Goal: Use online tool/utility: Utilize a website feature to perform a specific function

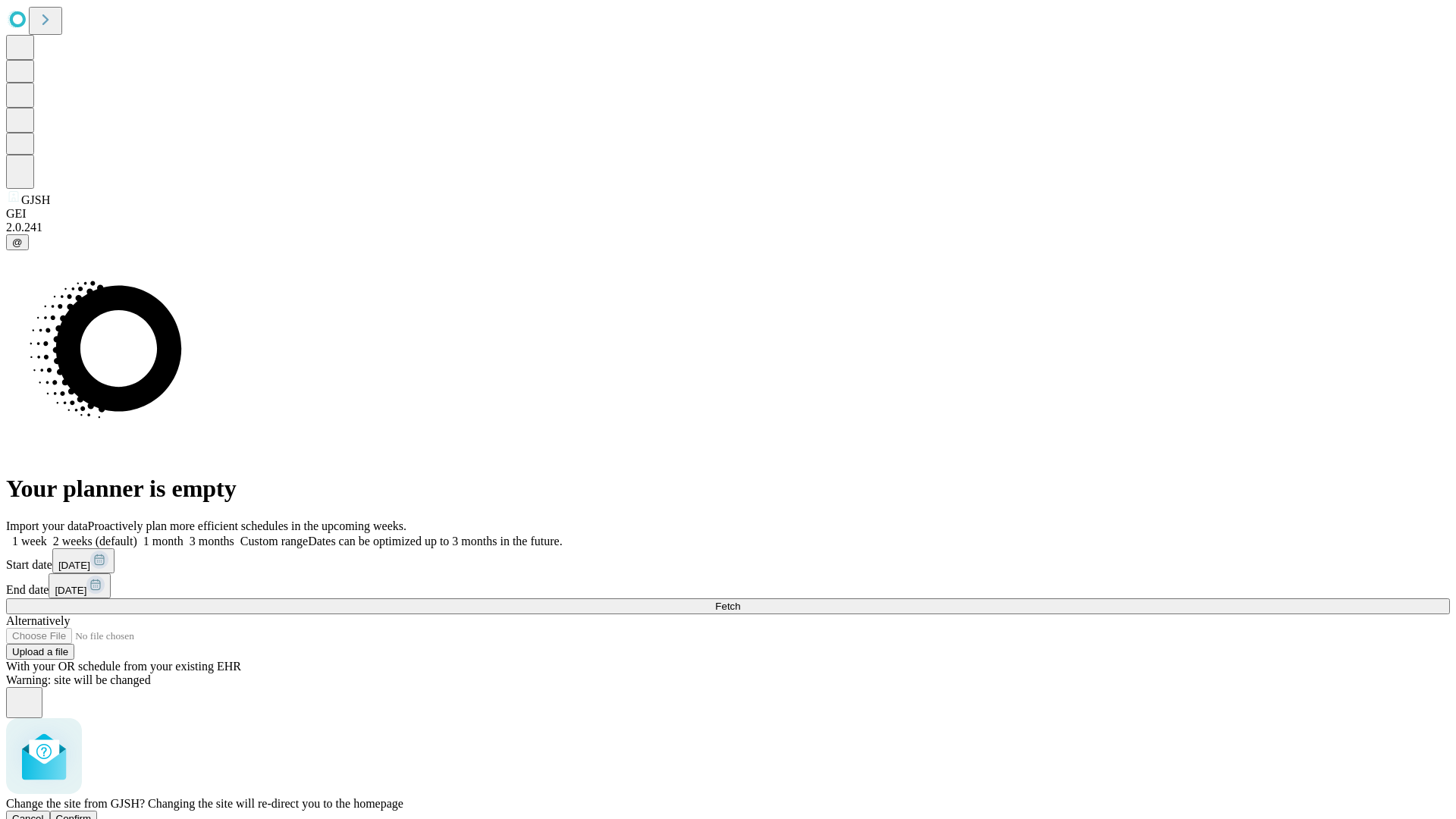
click at [92, 813] on span "Confirm" at bounding box center [74, 818] width 36 height 11
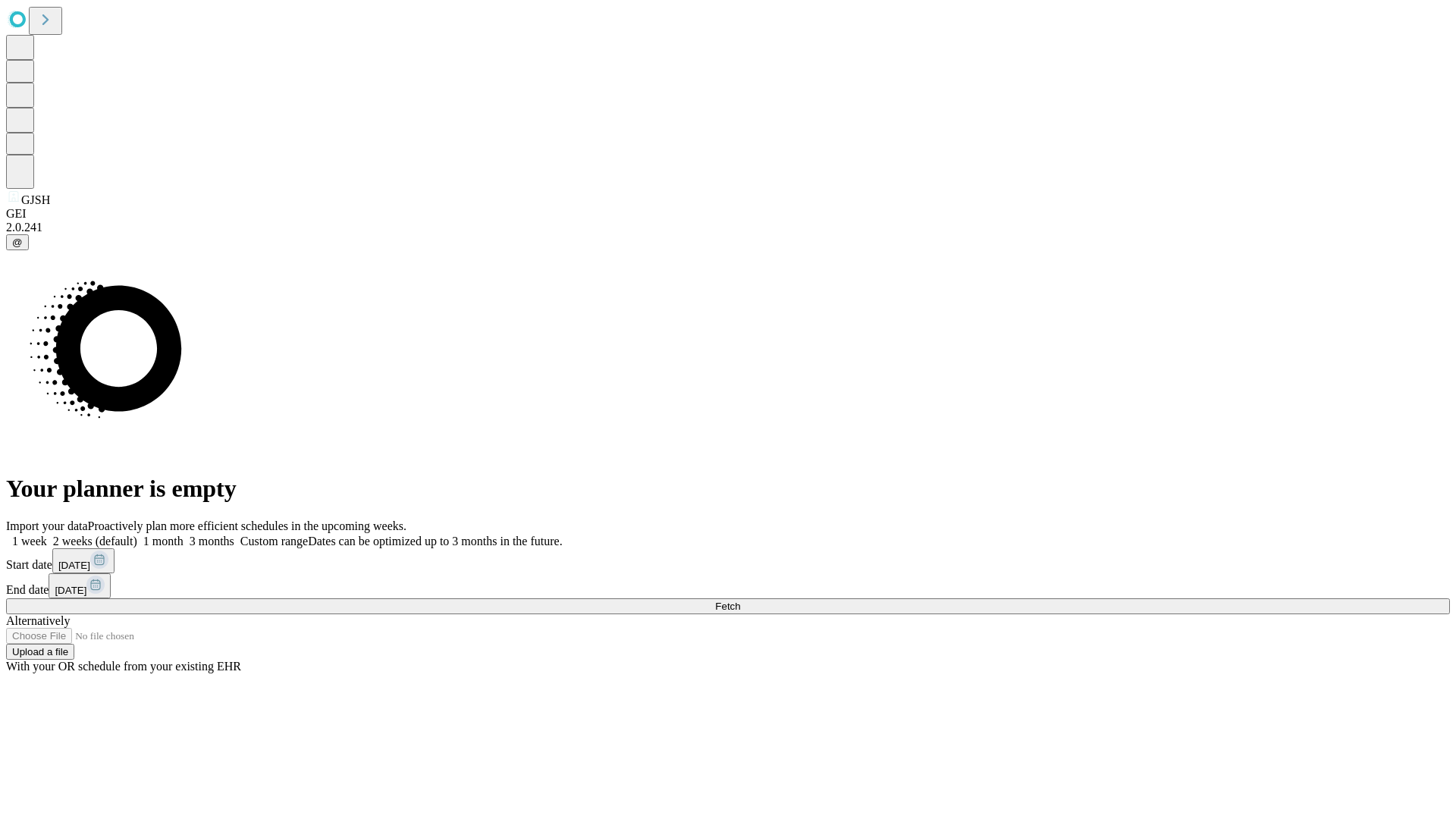
click at [137, 535] on label "2 weeks (default)" at bounding box center [92, 541] width 90 height 13
click at [740, 601] on span "Fetch" at bounding box center [727, 606] width 25 height 11
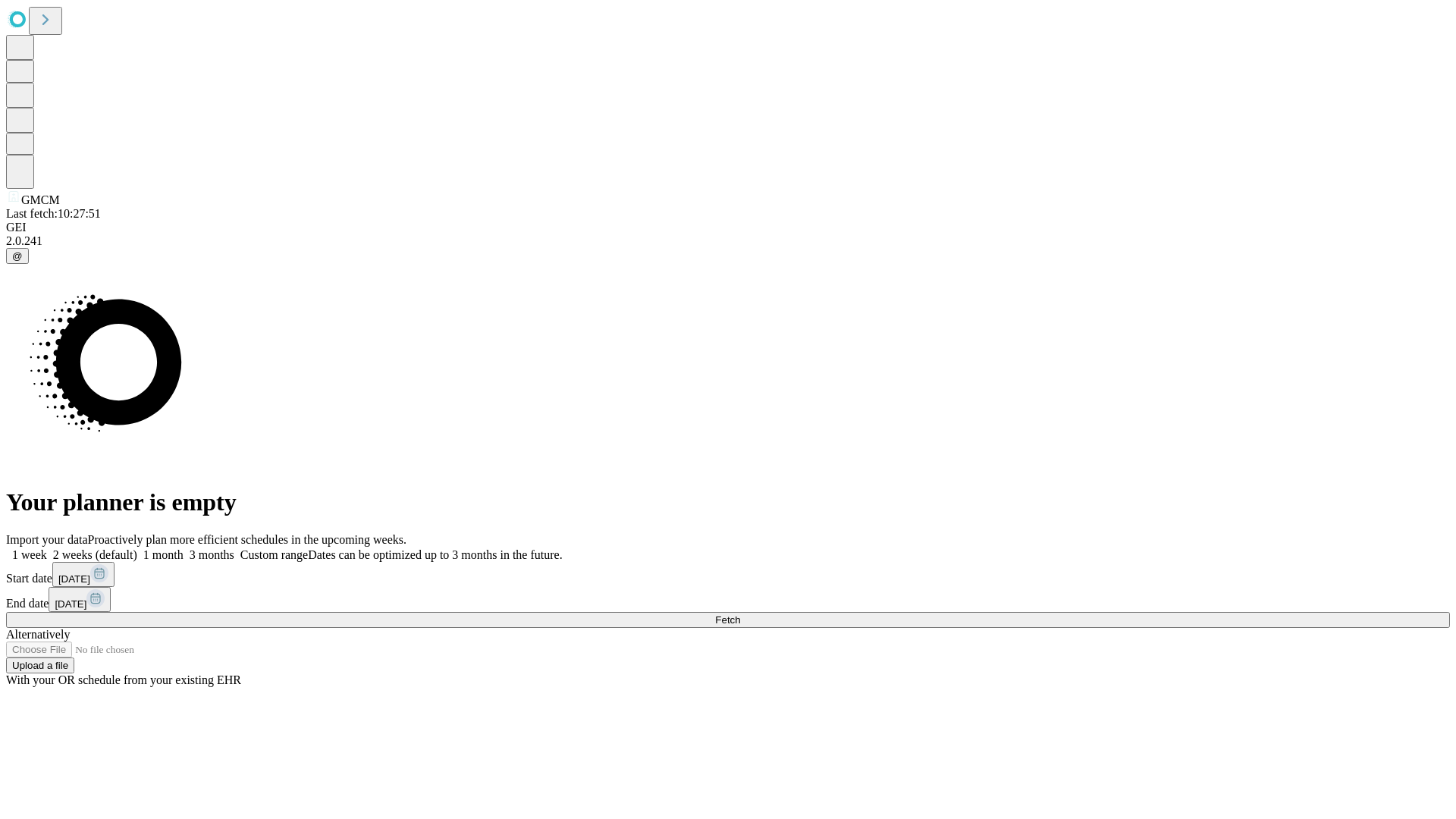
click at [740, 614] on span "Fetch" at bounding box center [727, 620] width 25 height 11
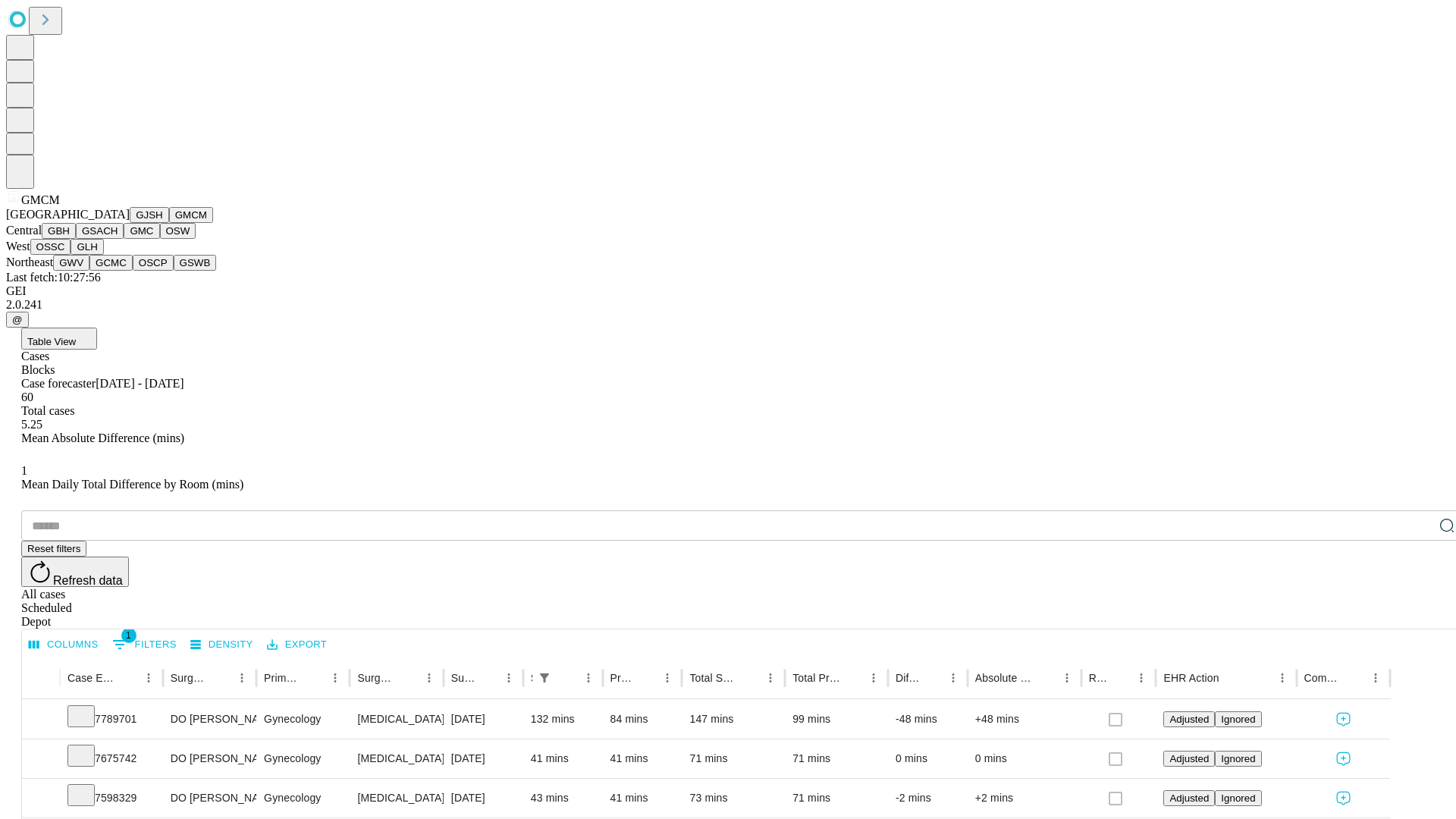
click at [76, 239] on button "GBH" at bounding box center [58, 231] width 34 height 16
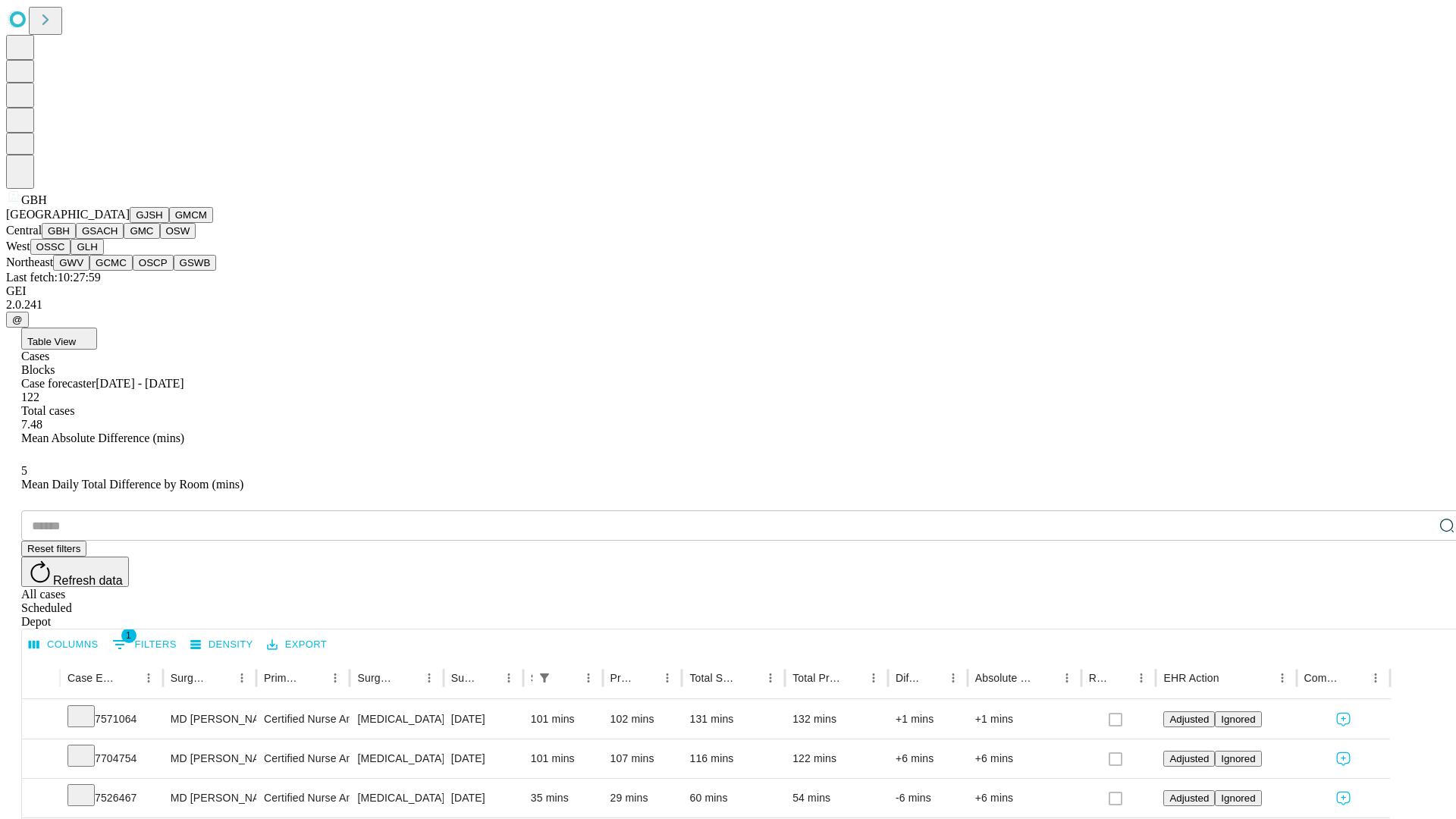
click at [117, 239] on button "GSACH" at bounding box center [100, 231] width 48 height 16
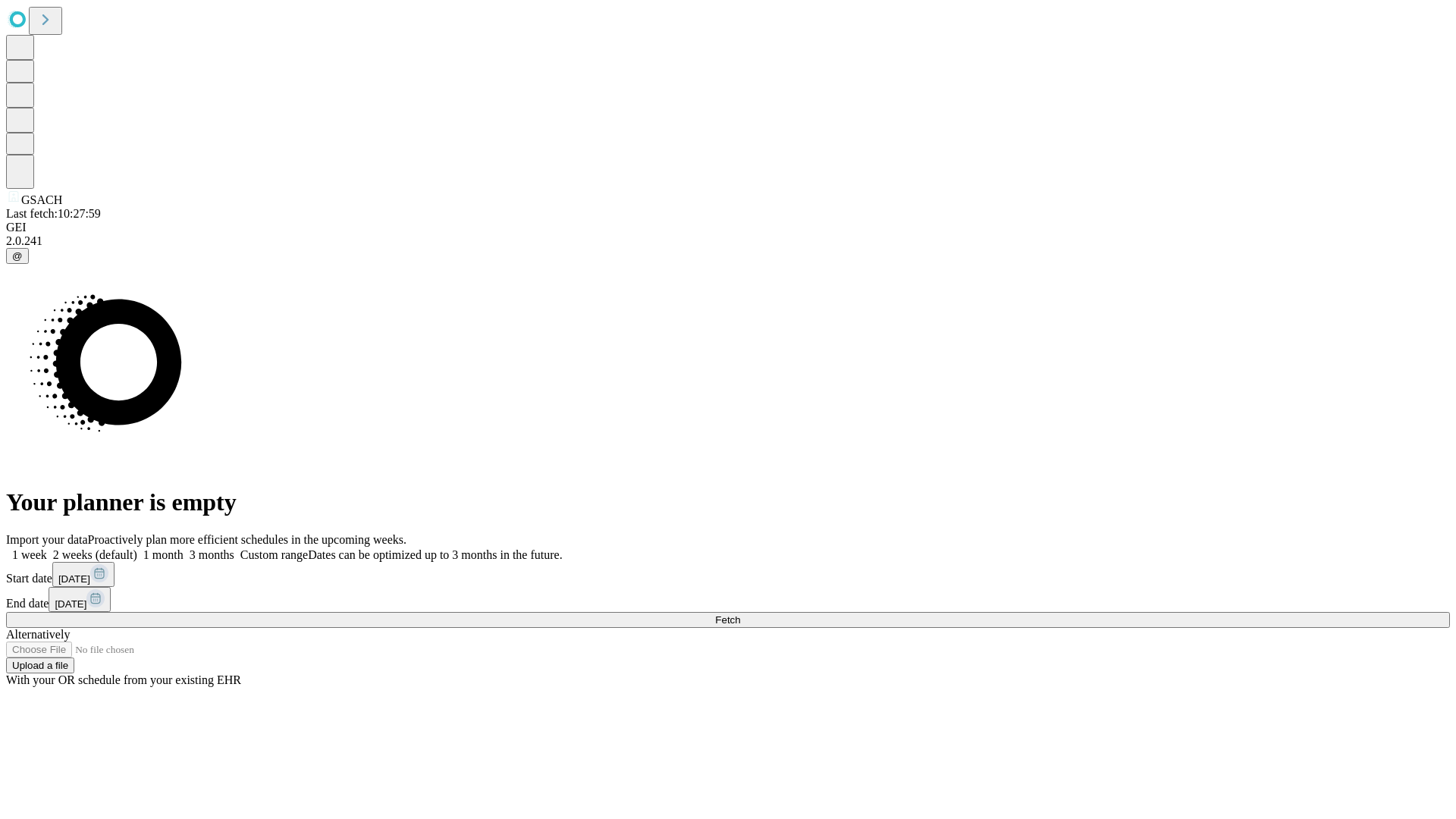
click at [137, 548] on label "2 weeks (default)" at bounding box center [92, 555] width 90 height 13
click at [740, 614] on span "Fetch" at bounding box center [727, 620] width 25 height 11
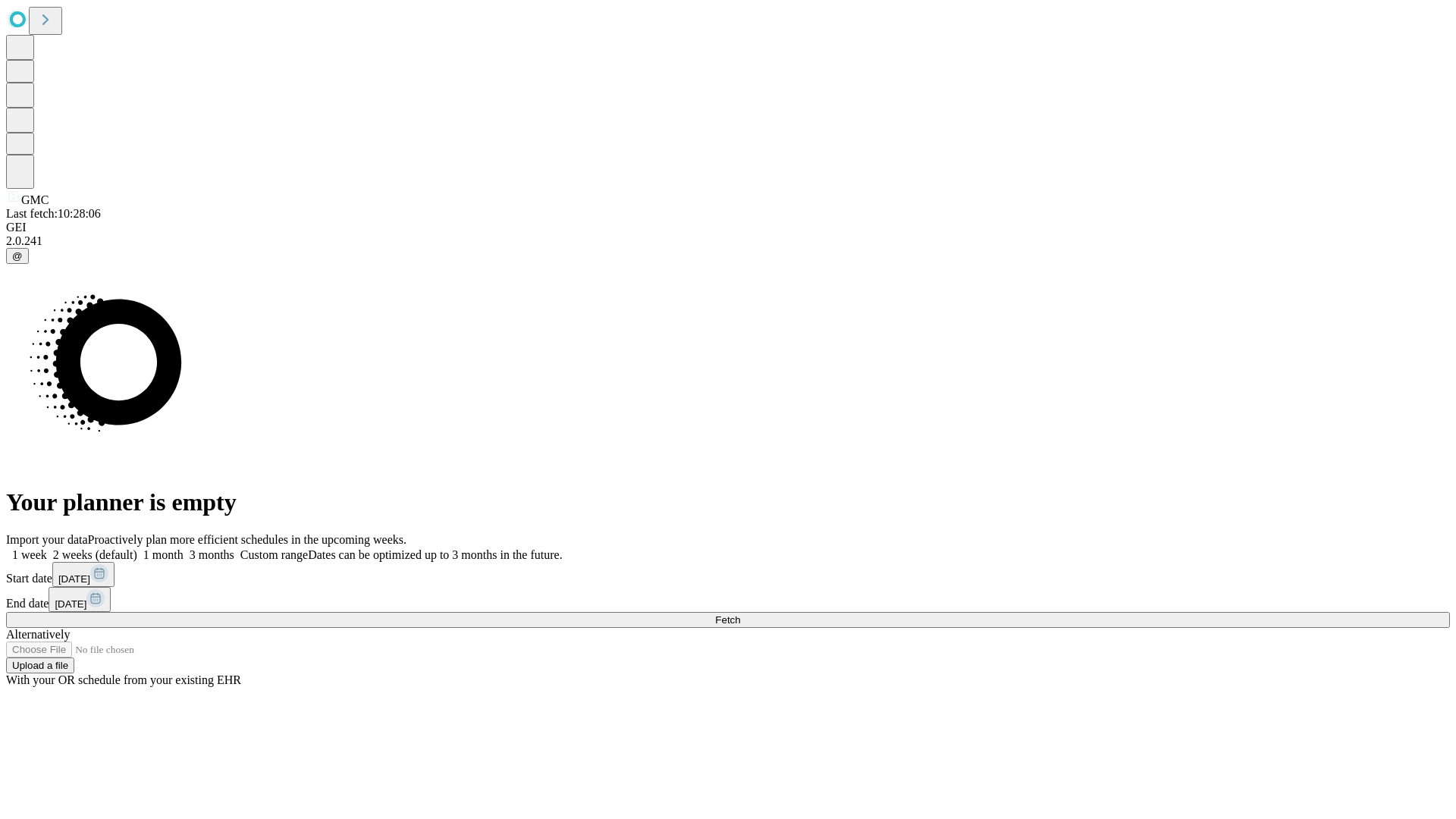
click at [137, 548] on label "2 weeks (default)" at bounding box center [92, 555] width 90 height 13
click at [740, 614] on span "Fetch" at bounding box center [727, 620] width 25 height 11
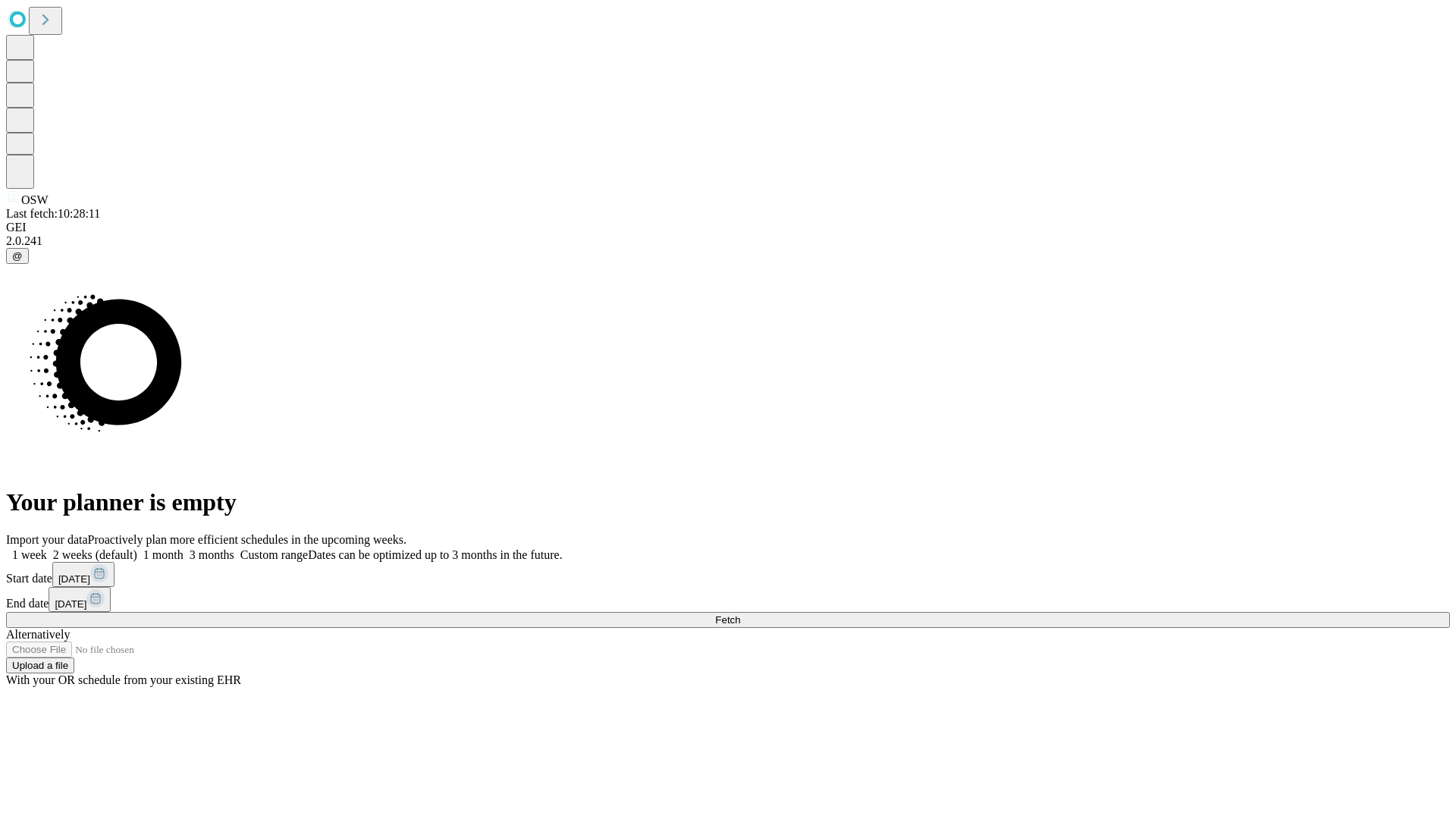
click at [137, 548] on label "2 weeks (default)" at bounding box center [92, 555] width 90 height 13
click at [740, 614] on span "Fetch" at bounding box center [727, 620] width 25 height 11
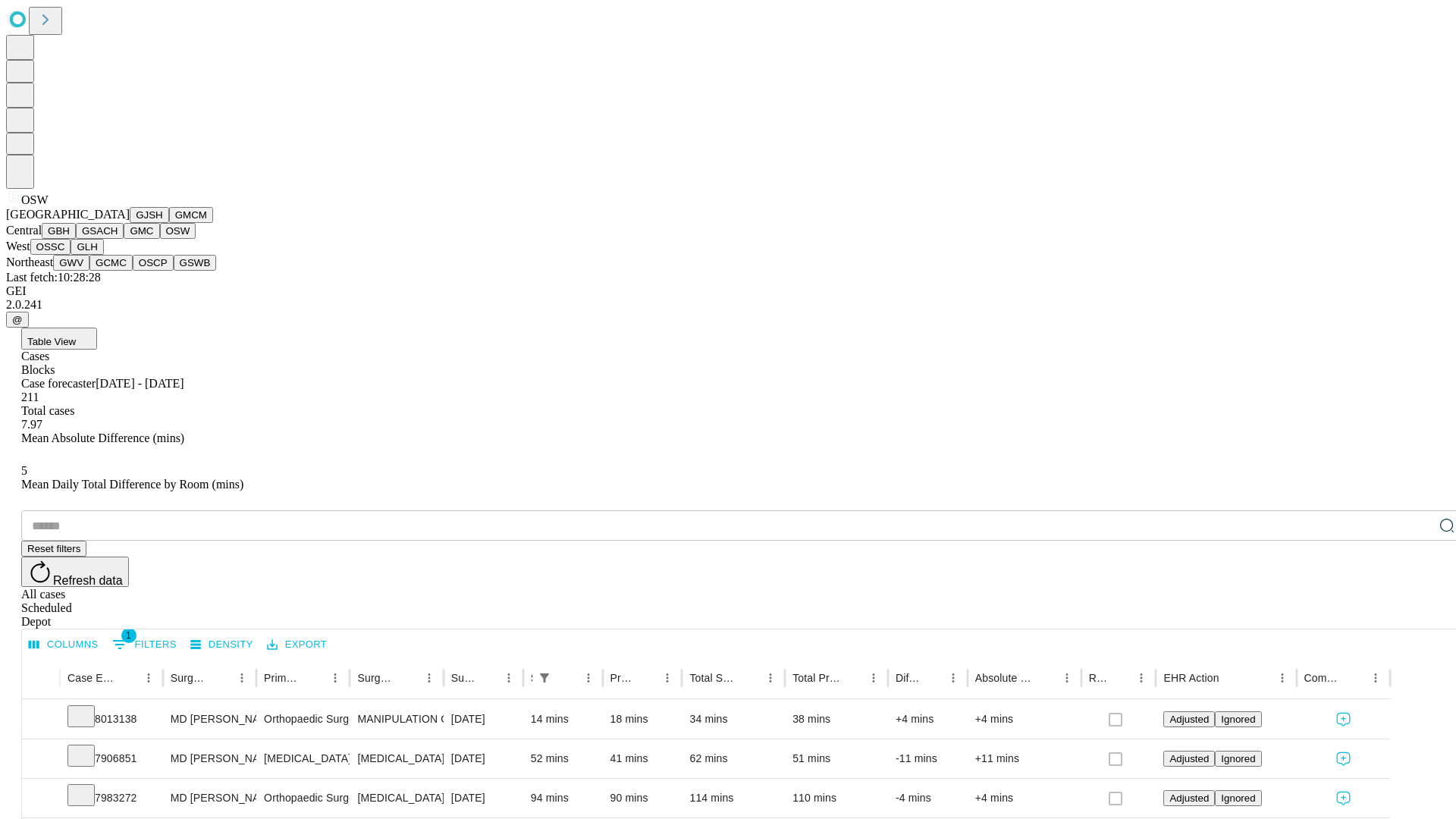
click at [71, 255] on button "OSSC" at bounding box center [50, 247] width 41 height 16
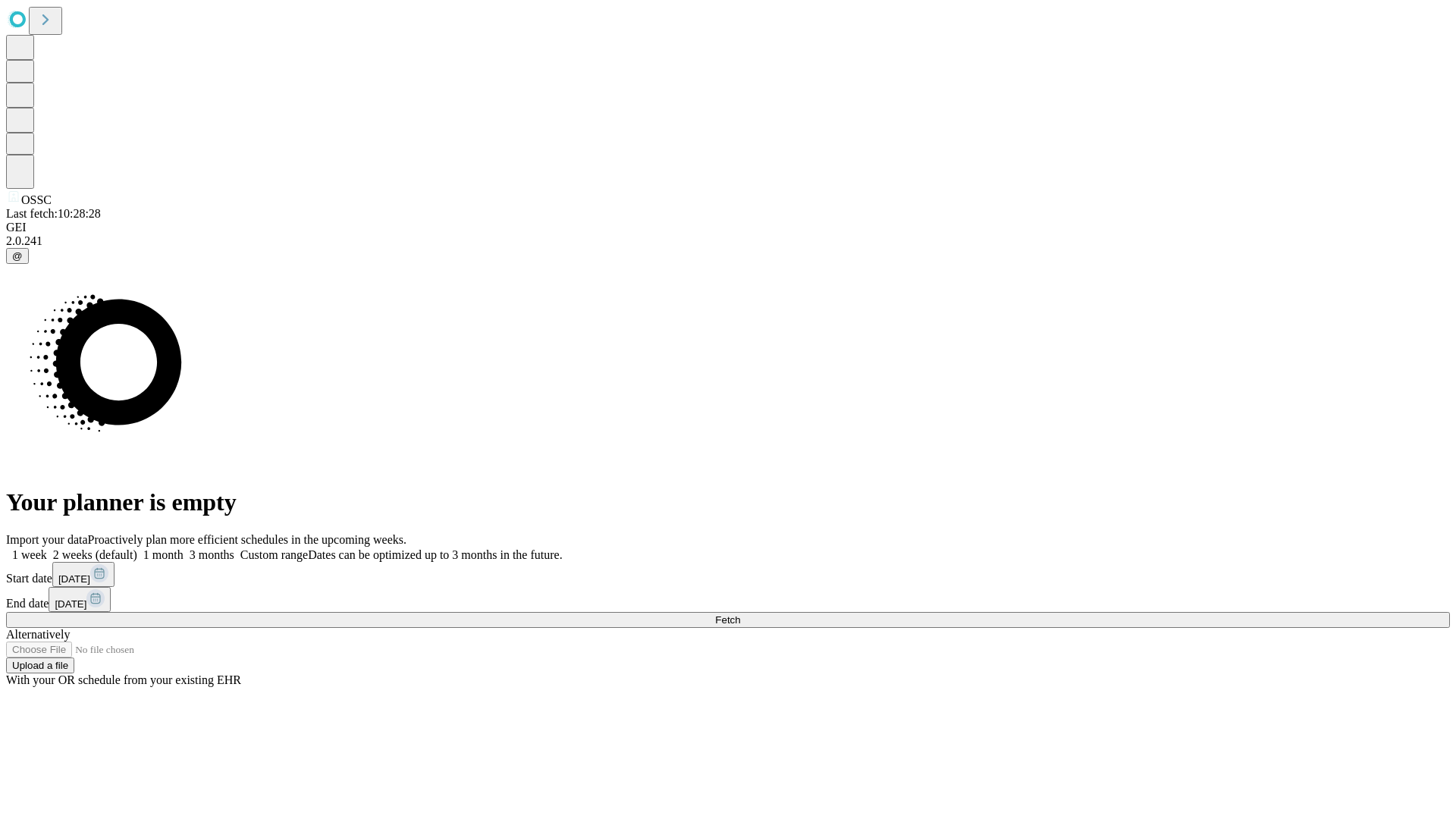
click at [137, 548] on label "2 weeks (default)" at bounding box center [92, 555] width 90 height 13
click at [740, 614] on span "Fetch" at bounding box center [727, 620] width 25 height 11
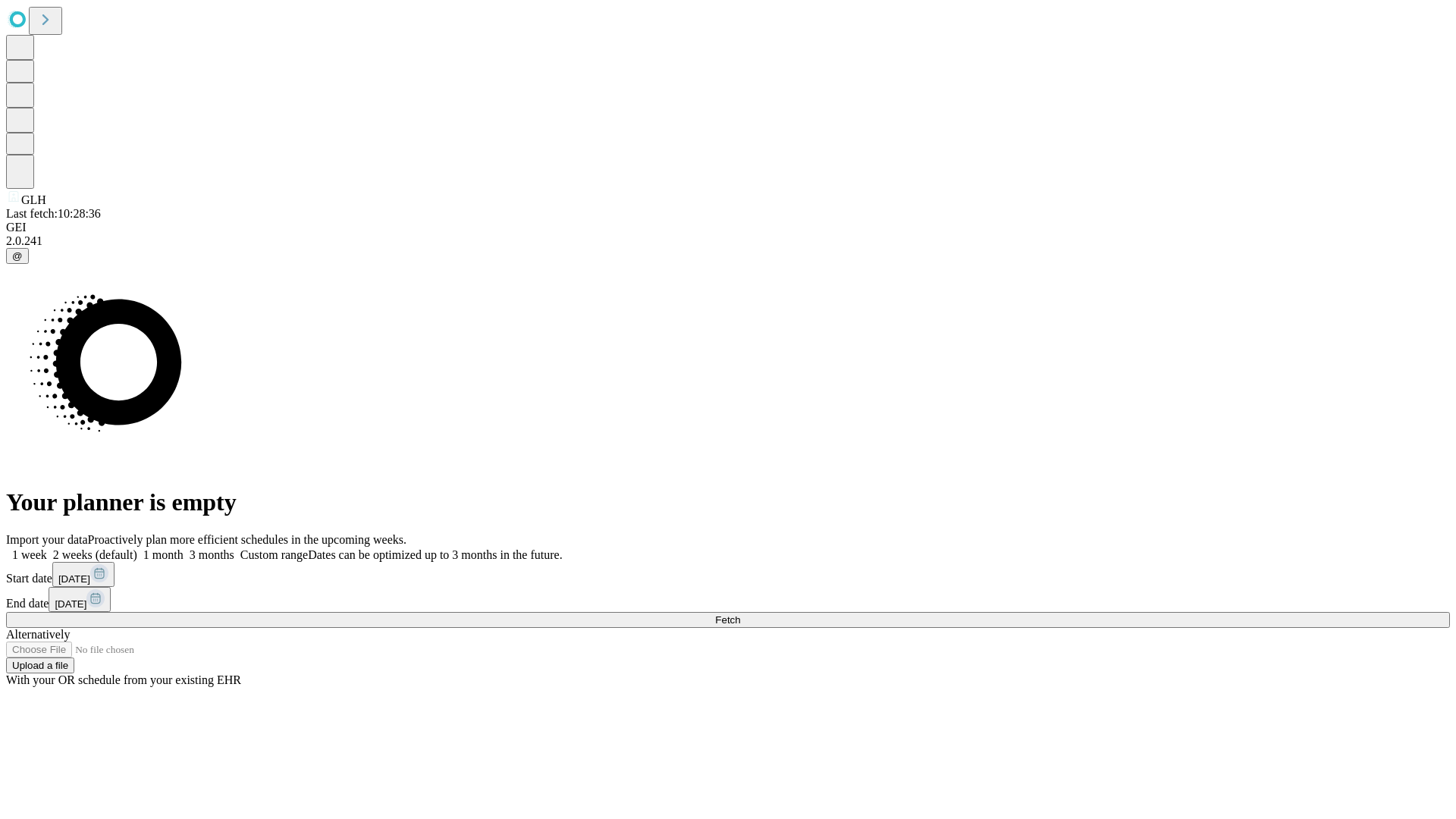
click at [137, 548] on label "2 weeks (default)" at bounding box center [92, 555] width 90 height 13
click at [740, 614] on span "Fetch" at bounding box center [727, 620] width 25 height 11
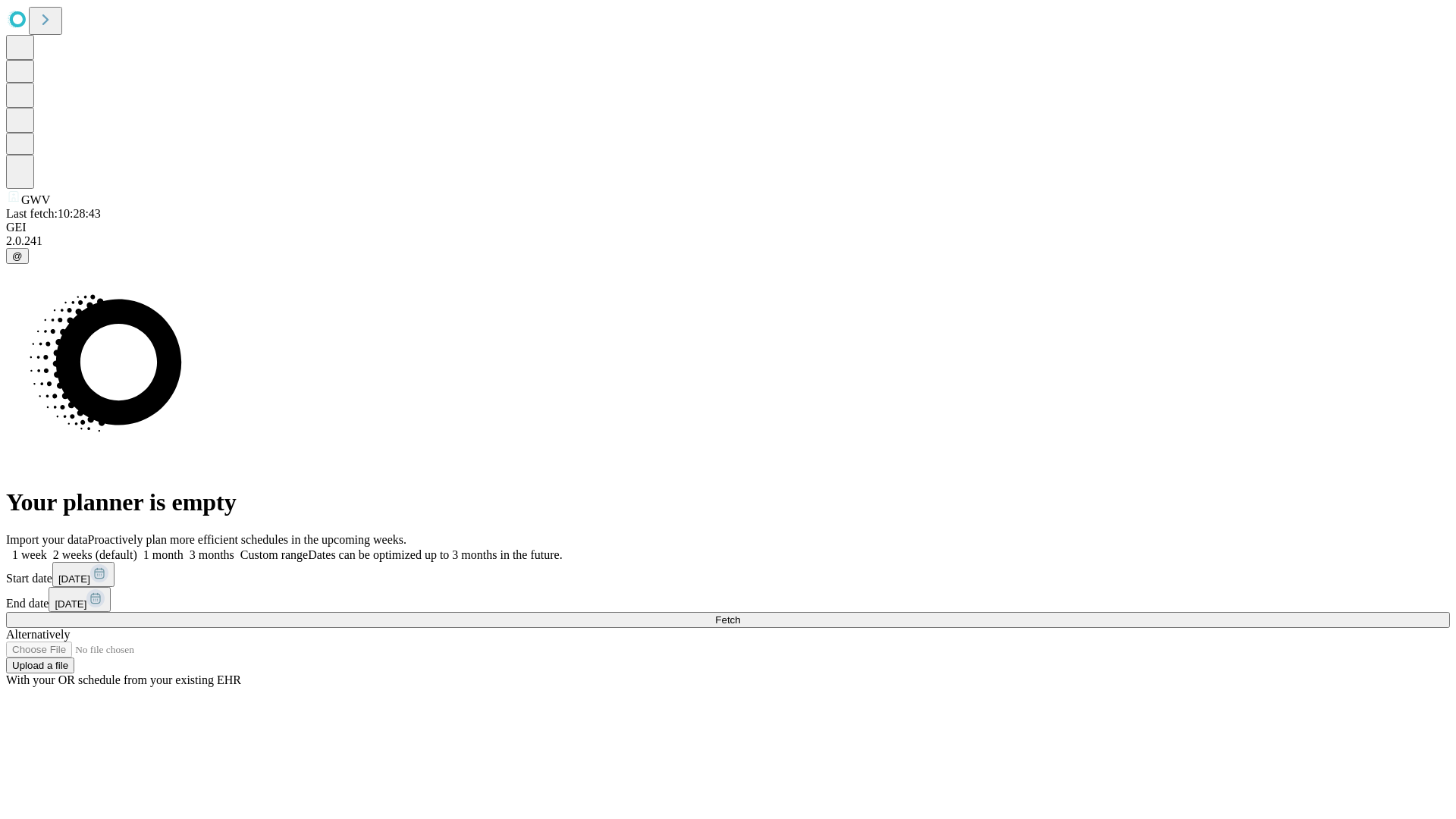
click at [137, 548] on label "2 weeks (default)" at bounding box center [92, 555] width 90 height 13
click at [740, 614] on span "Fetch" at bounding box center [727, 620] width 25 height 11
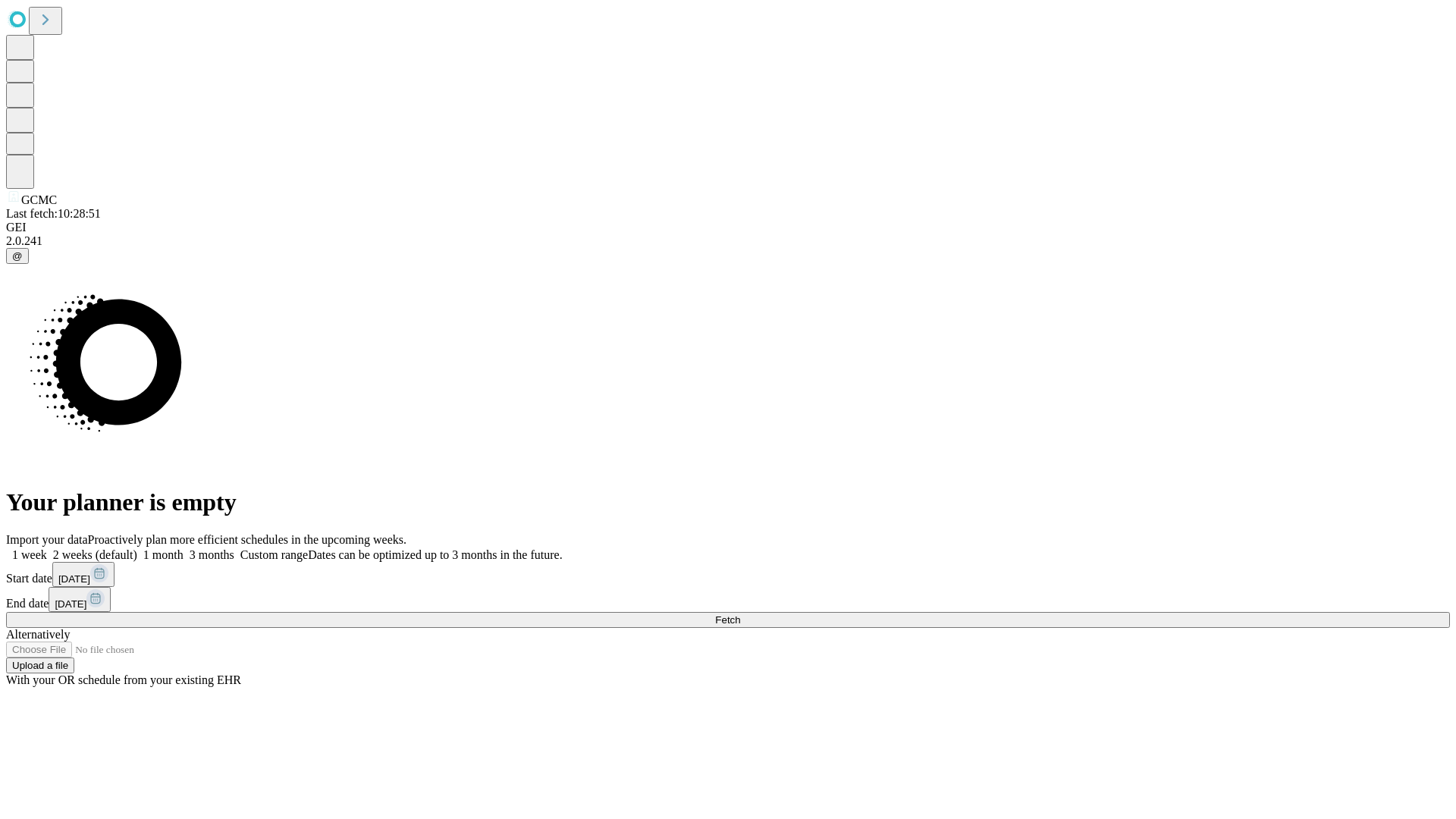
click at [137, 548] on label "2 weeks (default)" at bounding box center [92, 555] width 90 height 13
click at [740, 614] on span "Fetch" at bounding box center [727, 620] width 25 height 11
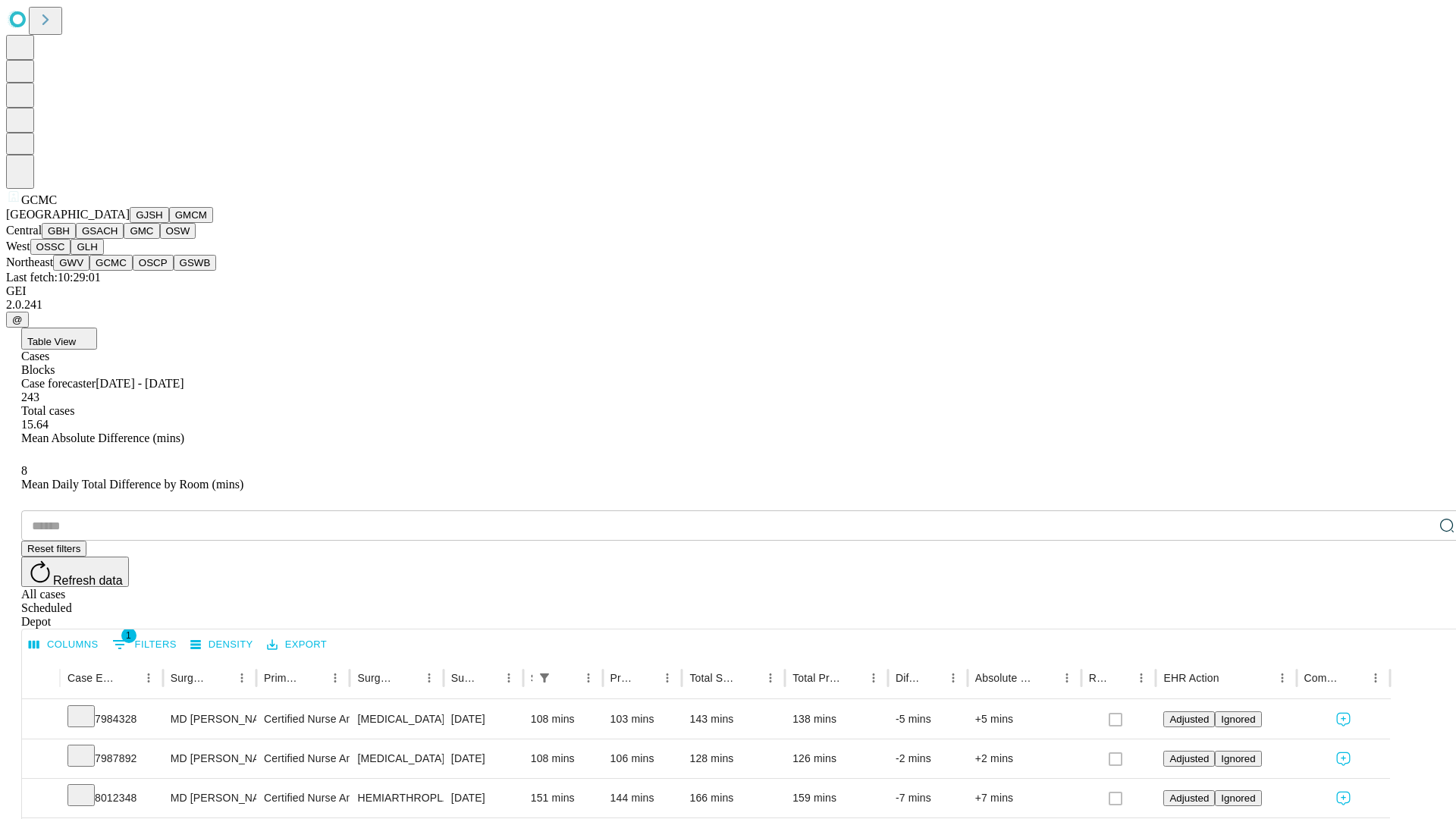
click at [133, 271] on button "OSCP" at bounding box center [153, 263] width 41 height 16
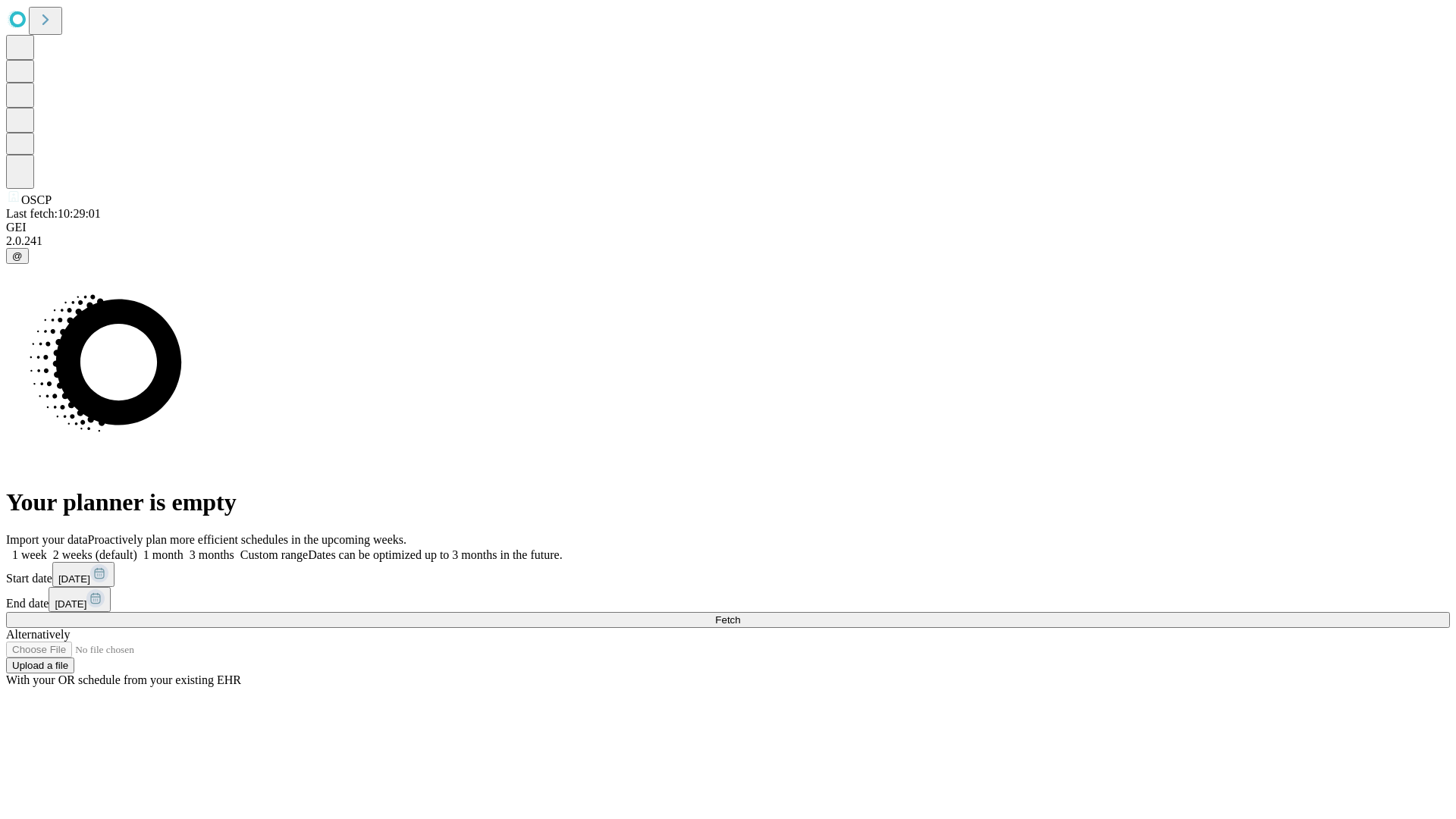
click at [137, 548] on label "2 weeks (default)" at bounding box center [92, 555] width 90 height 13
click at [740, 614] on span "Fetch" at bounding box center [727, 620] width 25 height 11
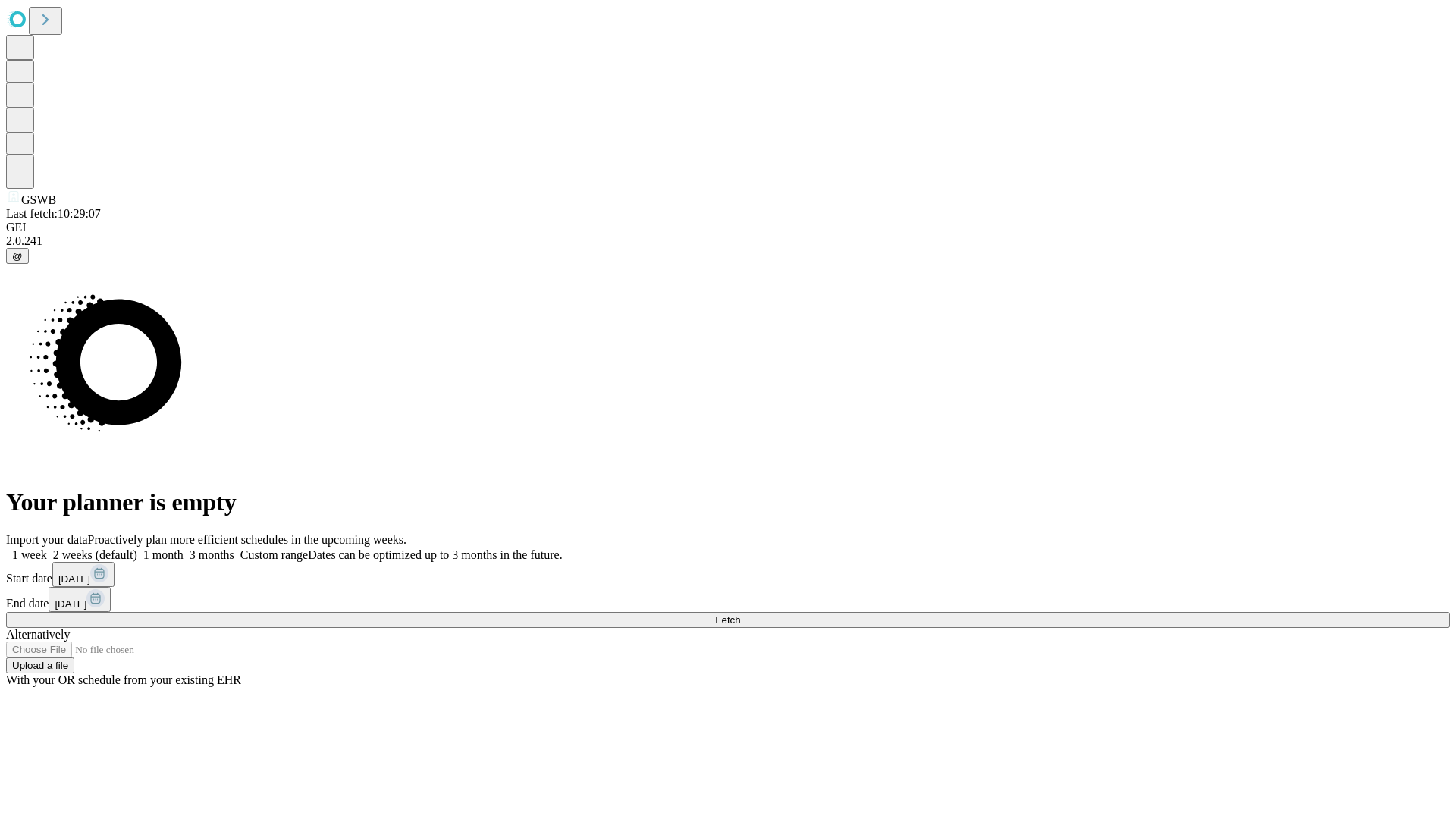
click at [740, 614] on span "Fetch" at bounding box center [727, 620] width 25 height 11
